Goal: Transaction & Acquisition: Purchase product/service

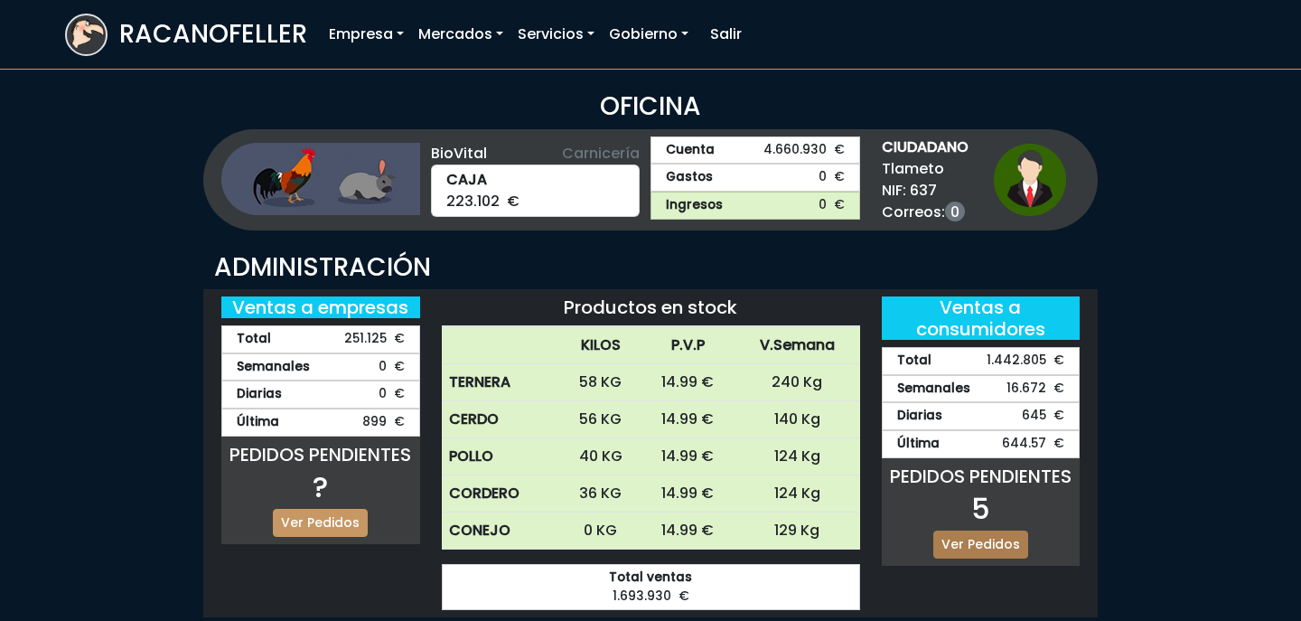
click at [991, 541] on link "Ver Pedidos" at bounding box center [980, 544] width 95 height 28
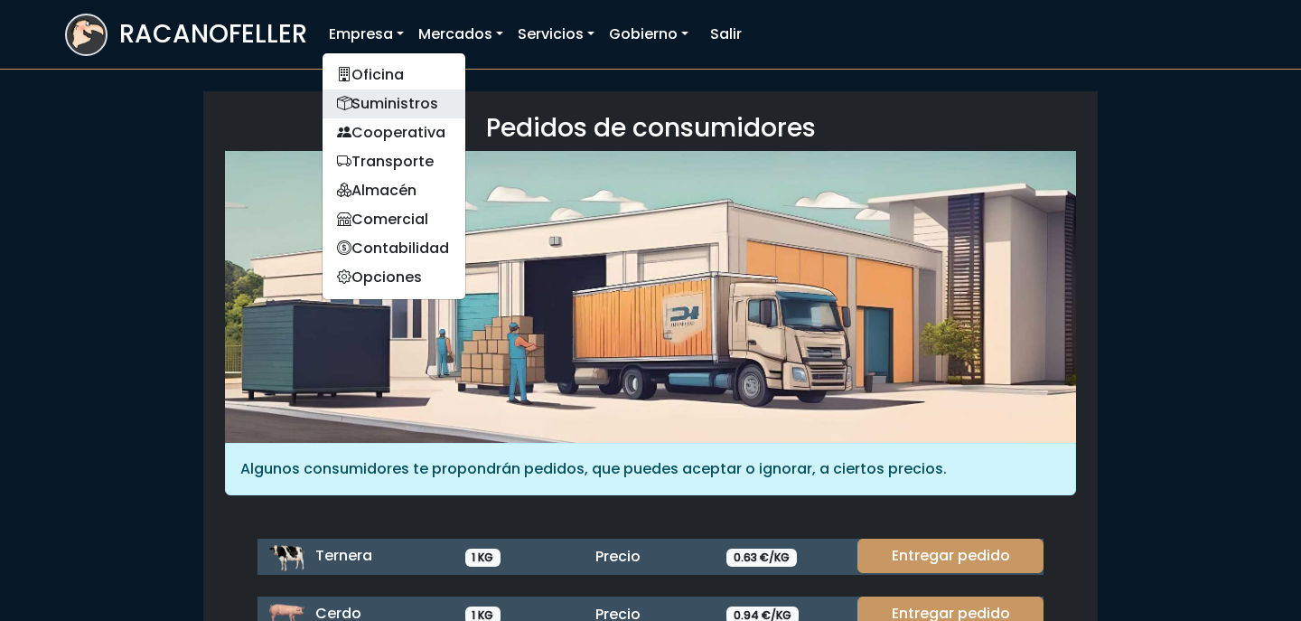
click at [387, 102] on link "Suministros" at bounding box center [394, 103] width 143 height 29
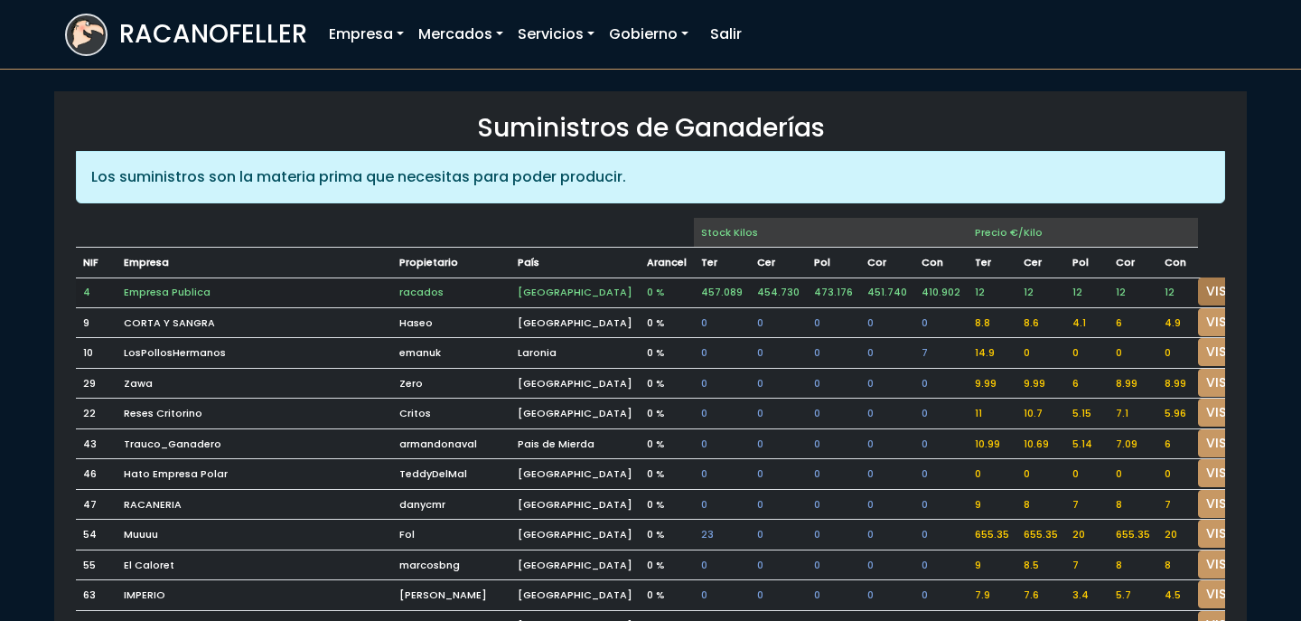
click at [1198, 283] on link "VISITAR" at bounding box center [1230, 291] width 65 height 28
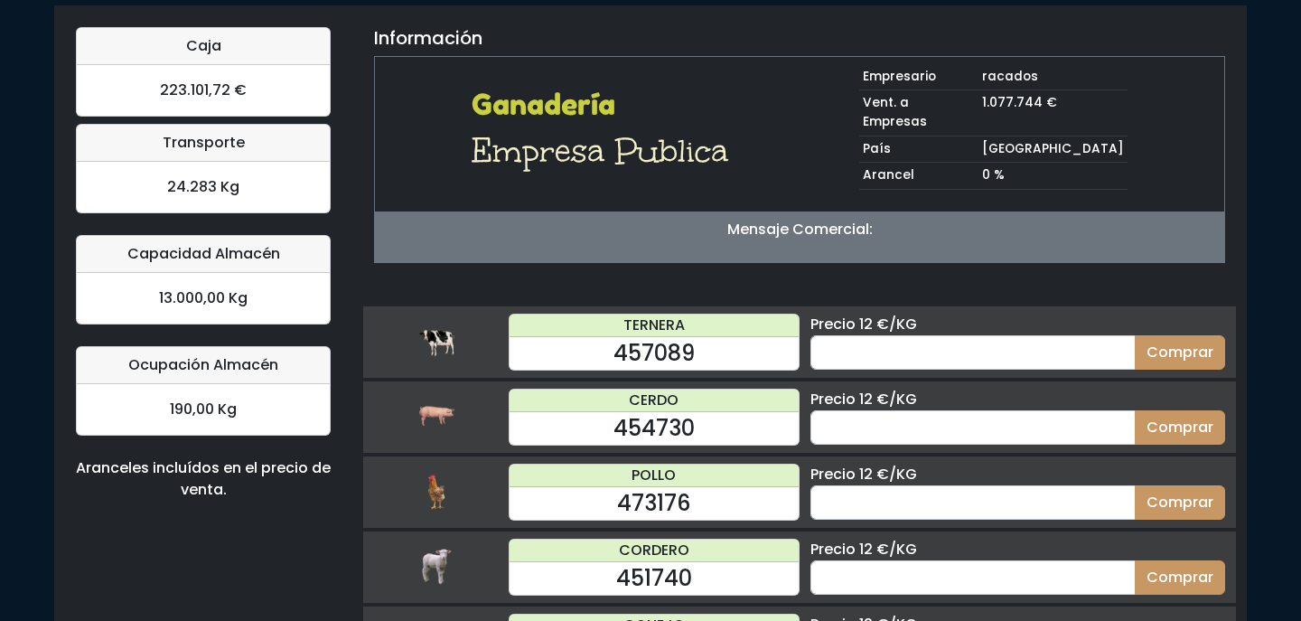
scroll to position [184, 0]
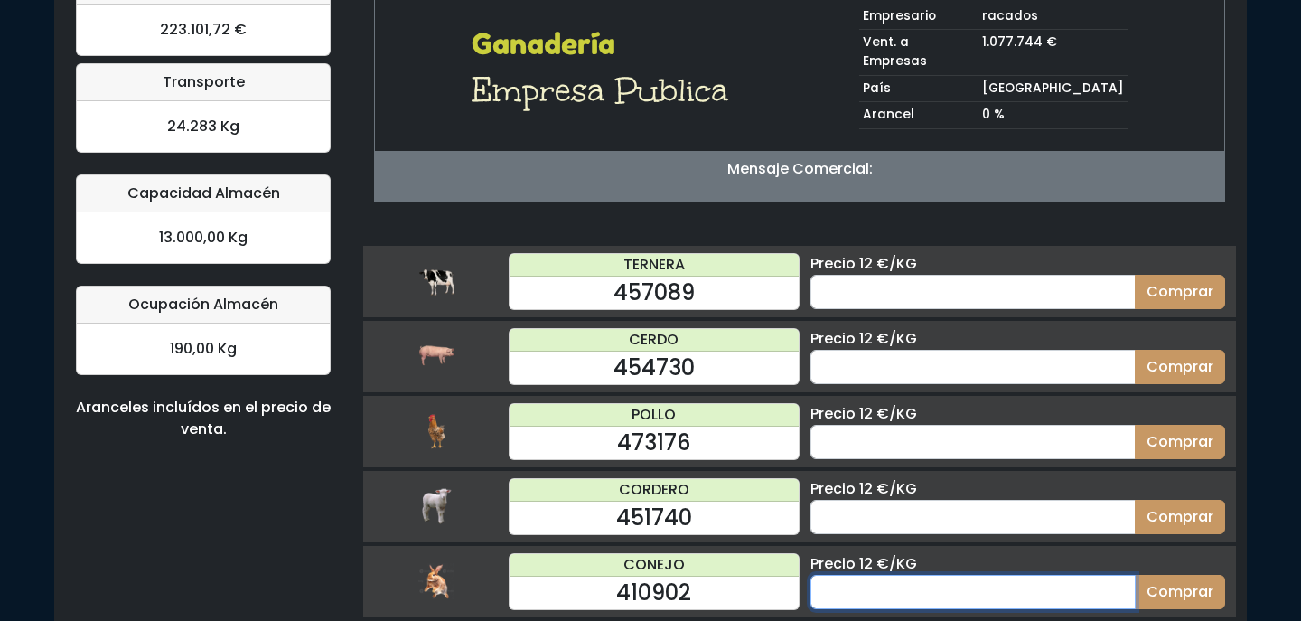
click at [1055, 575] on input "number" at bounding box center [972, 592] width 325 height 34
type input "10"
click at [1135, 575] on button "Comprar" at bounding box center [1180, 592] width 90 height 34
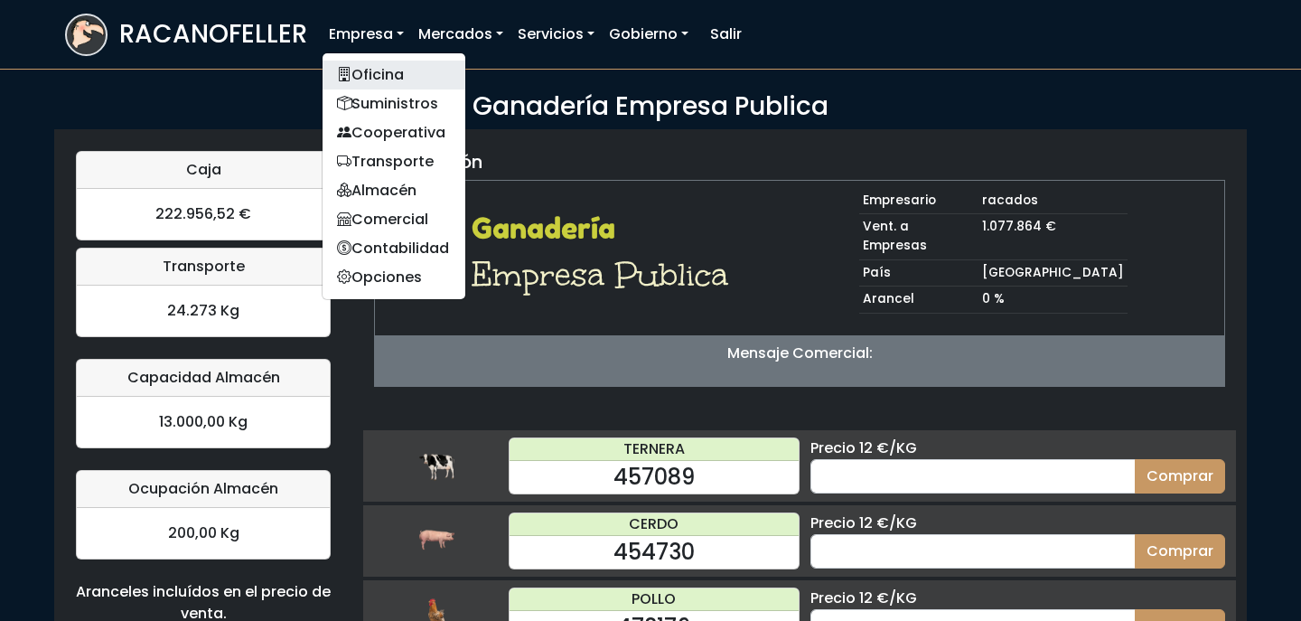
click at [395, 77] on link "Oficina" at bounding box center [394, 75] width 143 height 29
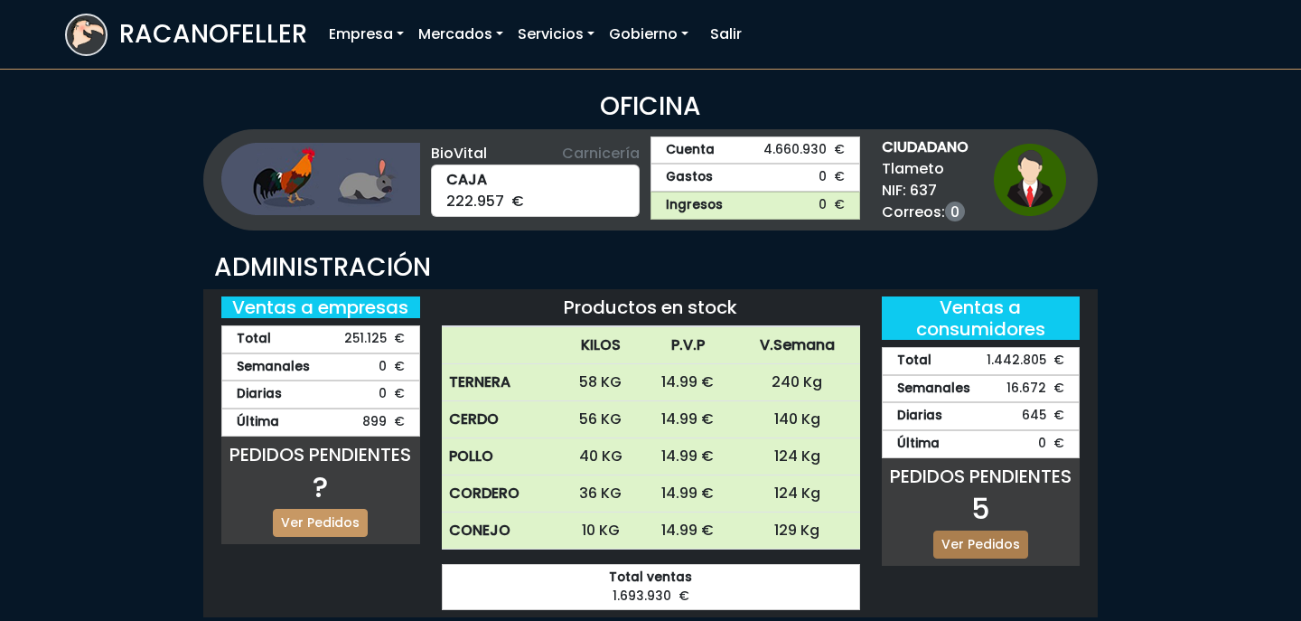
click at [996, 545] on link "Ver Pedidos" at bounding box center [980, 544] width 95 height 28
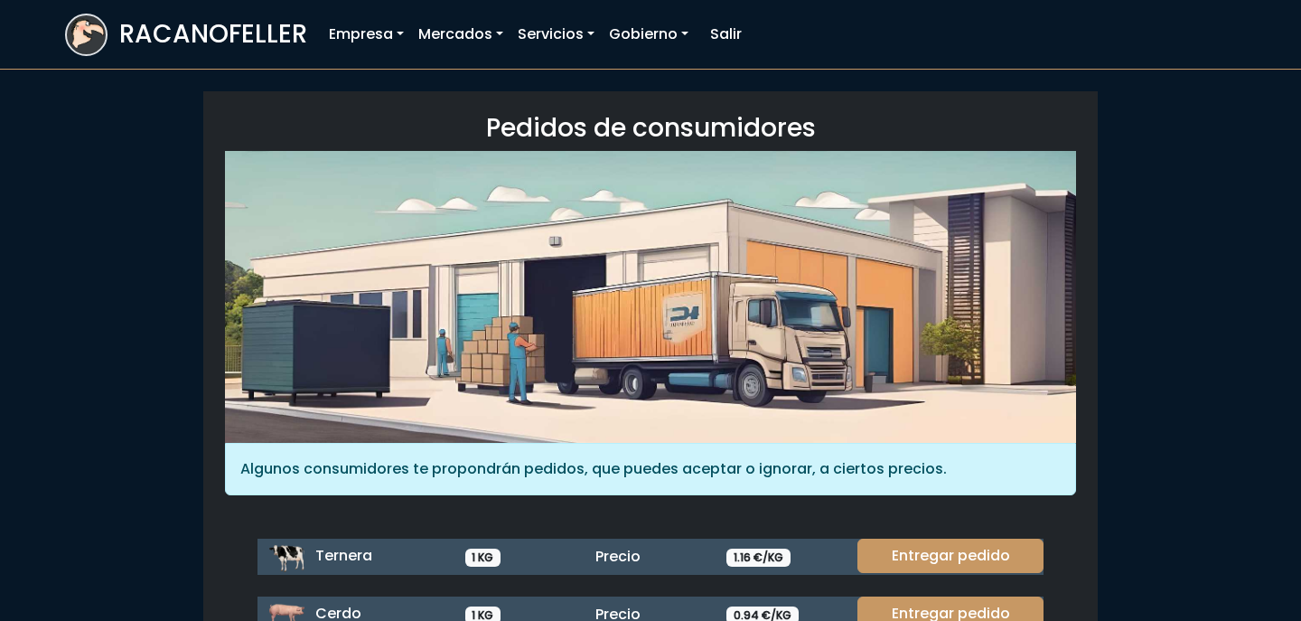
scroll to position [248, 0]
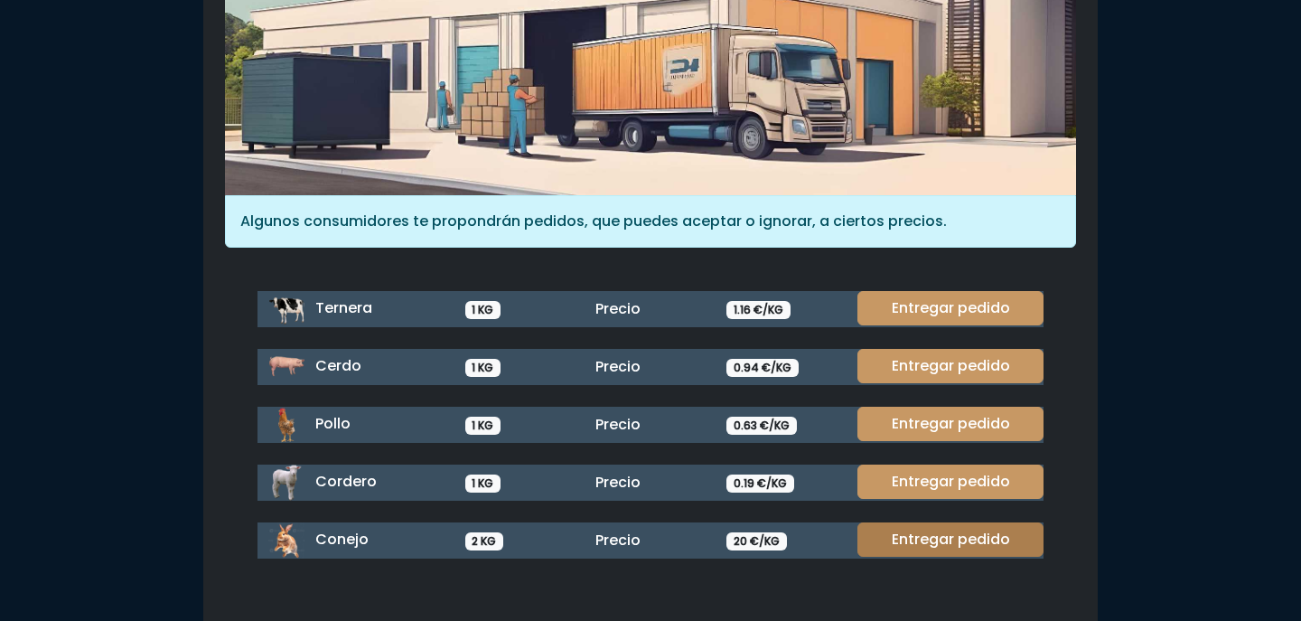
click at [978, 541] on link "Entregar pedido" at bounding box center [950, 539] width 186 height 34
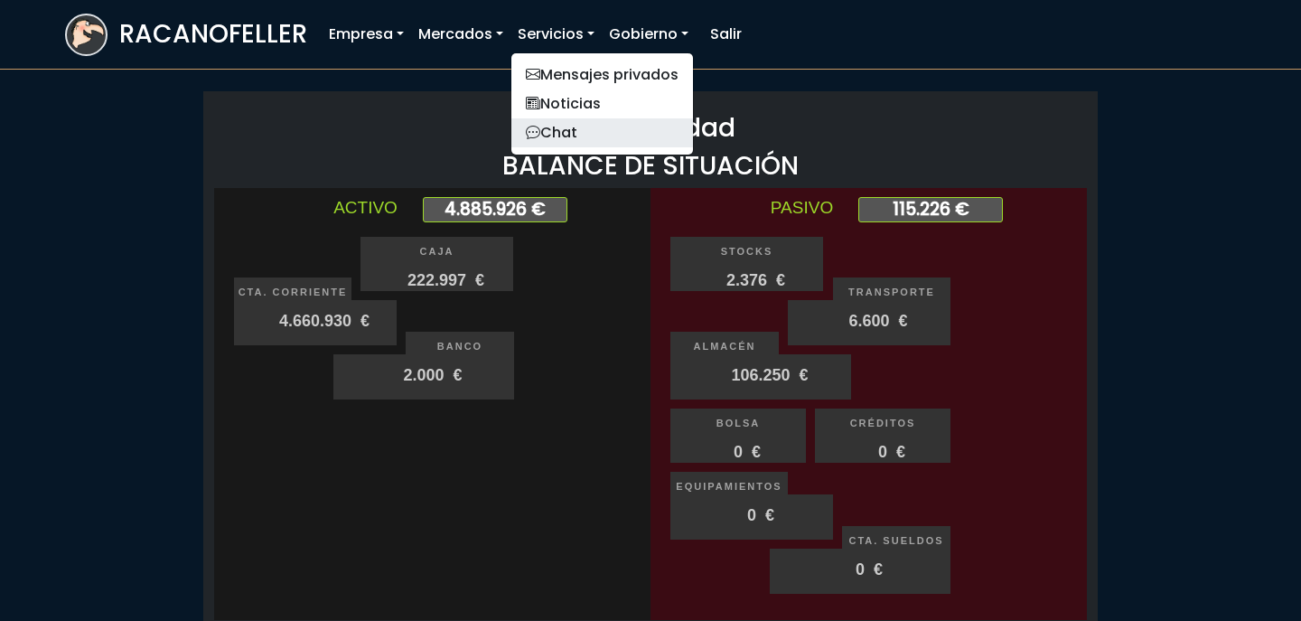
click at [588, 134] on link "Chat" at bounding box center [602, 132] width 182 height 29
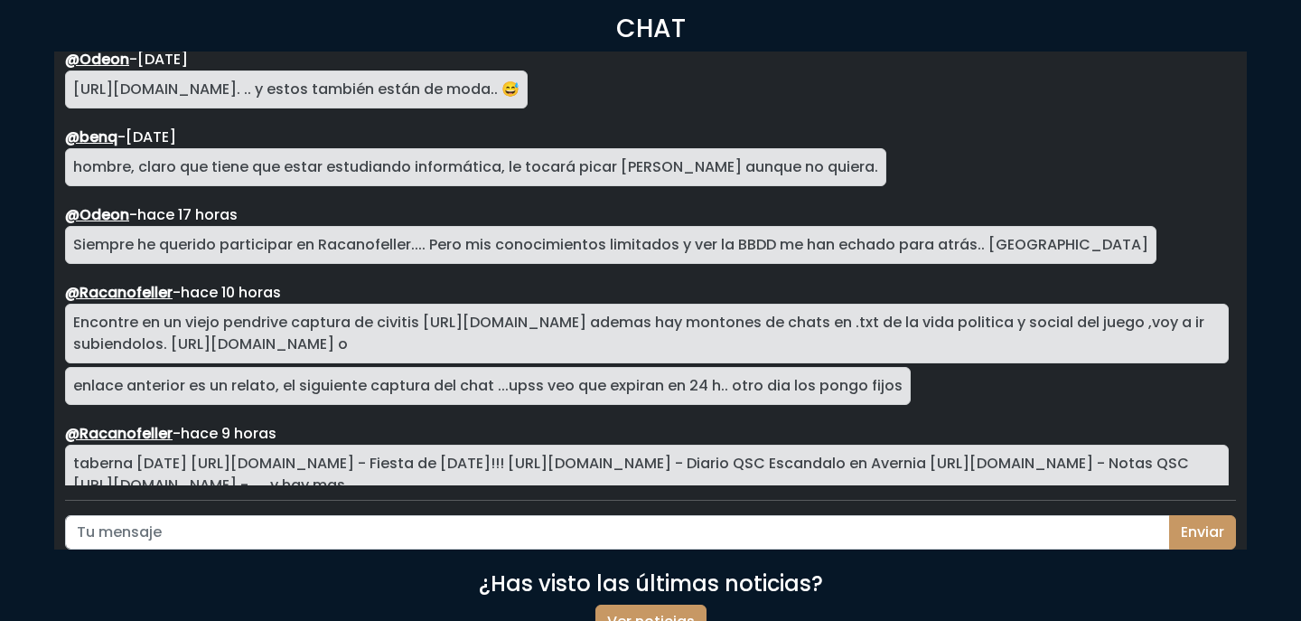
scroll to position [93, 0]
